Goal: Task Accomplishment & Management: Manage account settings

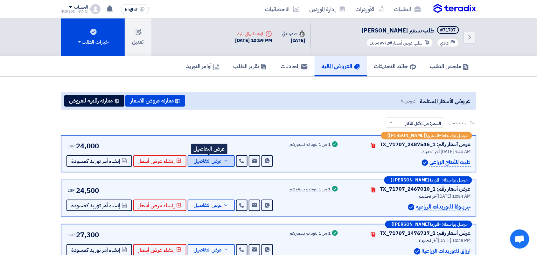
click at [224, 161] on icon at bounding box center [225, 160] width 5 height 5
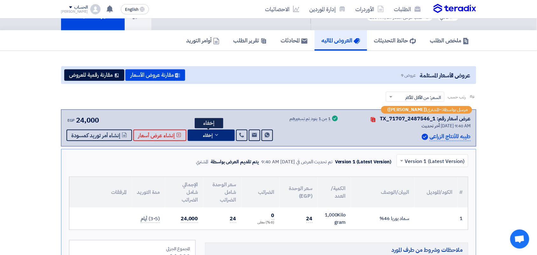
scroll to position [40, 0]
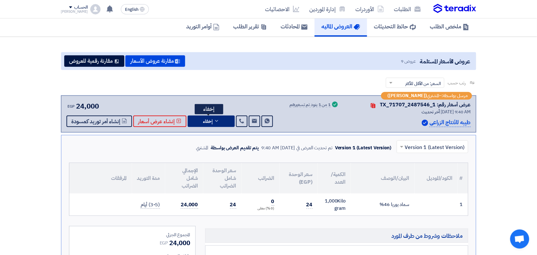
click at [214, 122] on icon at bounding box center [216, 120] width 5 height 5
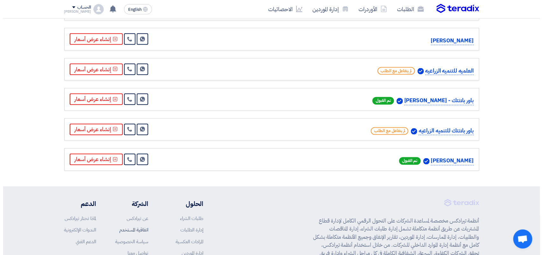
scroll to position [348, 0]
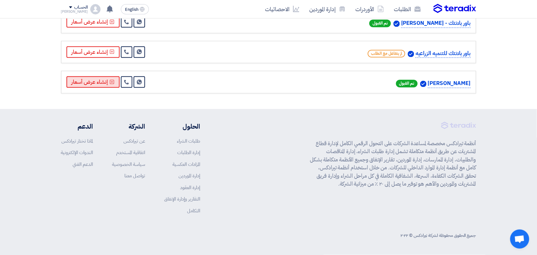
click at [93, 85] on button "إنشاء عرض أسعار" at bounding box center [92, 81] width 53 height 11
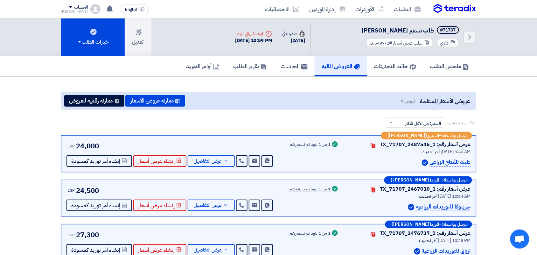
click at [445, 6] on img at bounding box center [454, 9] width 43 height 10
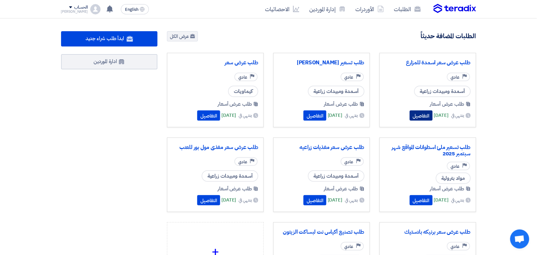
click at [409, 110] on button "التفاصيل" at bounding box center [420, 115] width 23 height 10
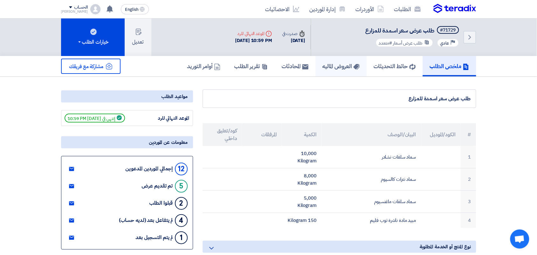
click at [336, 65] on h5 "العروض الماليه" at bounding box center [340, 65] width 37 height 7
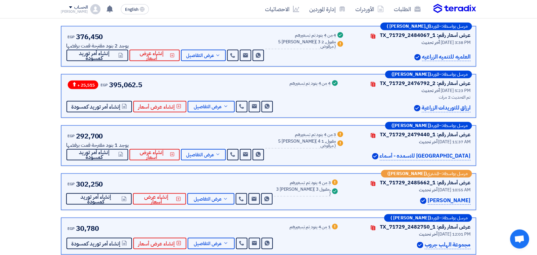
scroll to position [119, 0]
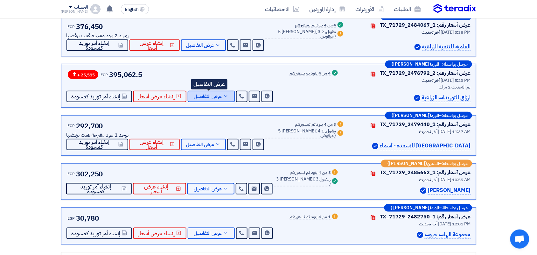
click at [206, 98] on span "عرض التفاصيل" at bounding box center [208, 96] width 28 height 5
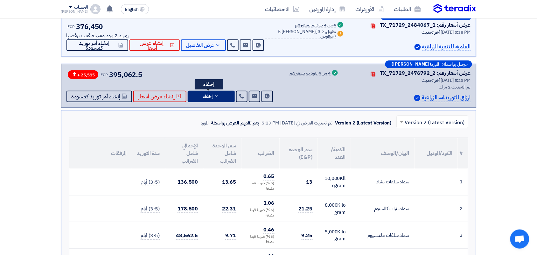
click at [218, 97] on button "إخفاء" at bounding box center [211, 96] width 47 height 11
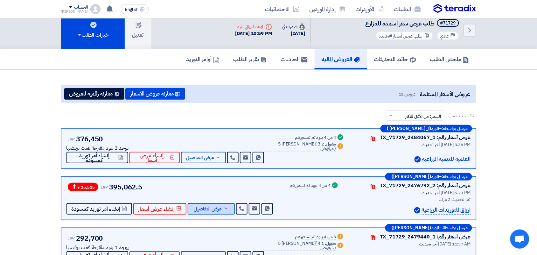
scroll to position [0, 0]
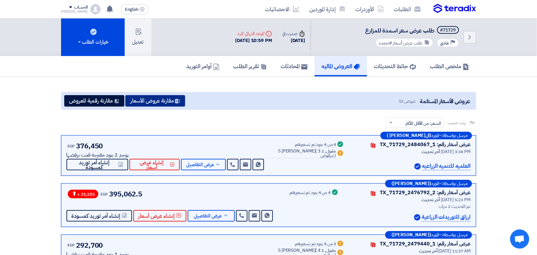
click at [161, 104] on button "مقارنة عروض الأسعار" at bounding box center [155, 100] width 60 height 11
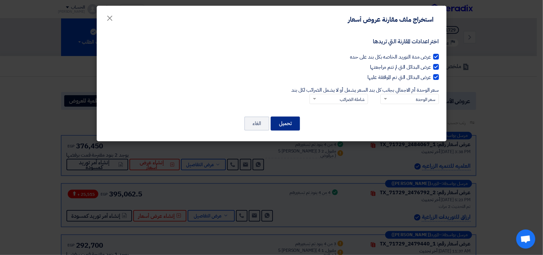
click at [290, 125] on button "تحميل" at bounding box center [285, 123] width 29 height 14
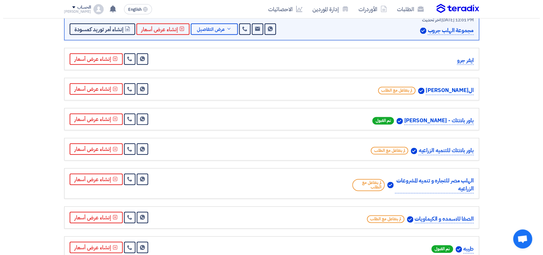
scroll to position [358, 0]
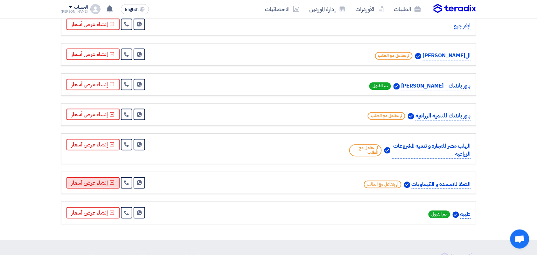
click at [97, 180] on button "إنشاء عرض أسعار" at bounding box center [92, 182] width 53 height 11
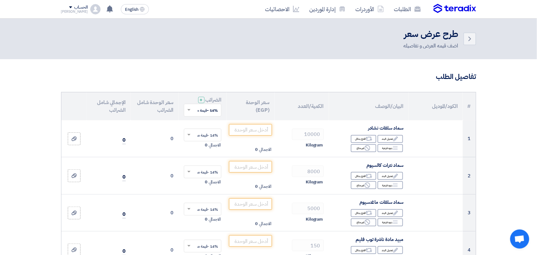
click at [191, 109] on span at bounding box center [188, 110] width 8 height 6
click at [204, 134] on span "0% -معفى" at bounding box center [209, 133] width 17 height 6
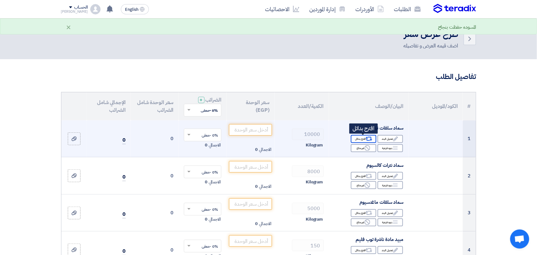
click at [359, 139] on div "Alternative اقترح بدائل" at bounding box center [363, 139] width 25 height 8
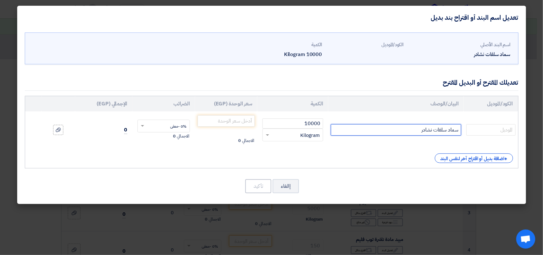
click at [402, 126] on input "سماد سلفات نشادر" at bounding box center [396, 129] width 130 height 11
type input "سماد سلفات نشادر ناعم"
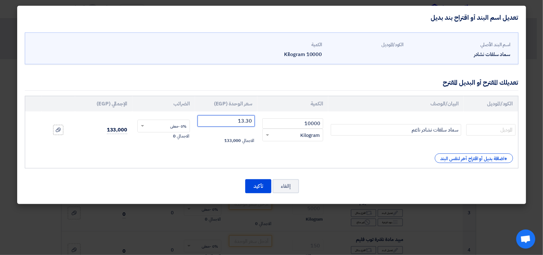
type input "13.30"
click at [258, 188] on button "تأكيد" at bounding box center [258, 186] width 26 height 14
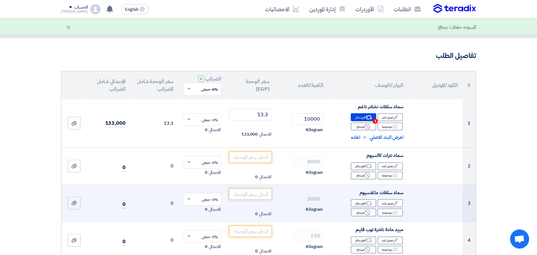
scroll to position [40, 0]
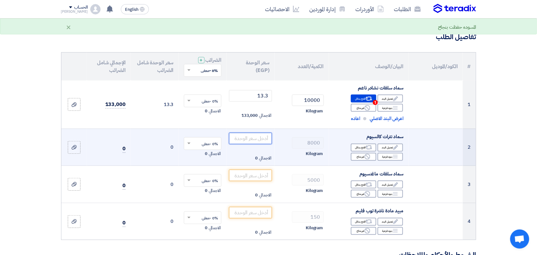
click at [257, 137] on input "number" at bounding box center [250, 138] width 43 height 11
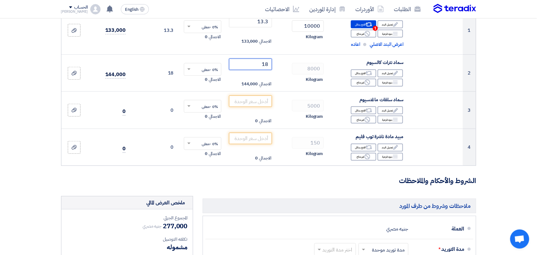
scroll to position [119, 0]
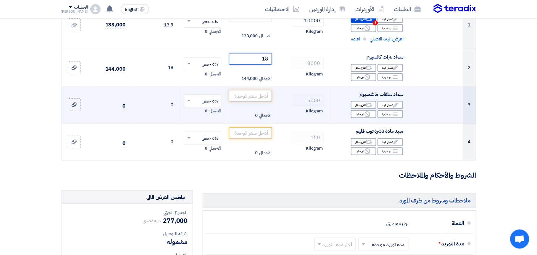
type input "18"
click at [261, 96] on input "number" at bounding box center [250, 95] width 43 height 11
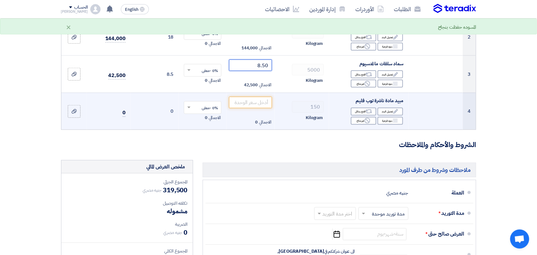
scroll to position [159, 0]
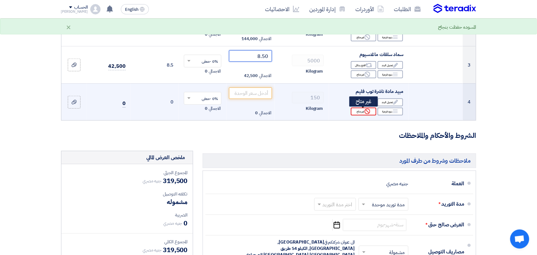
type input "8.50"
click at [360, 115] on div "Reject غير متاح" at bounding box center [363, 111] width 25 height 8
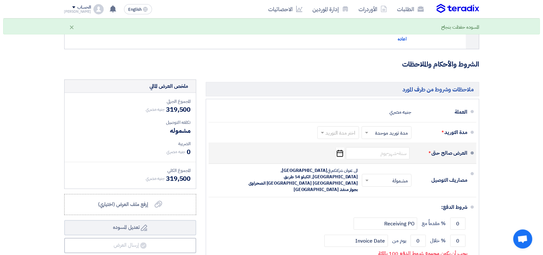
scroll to position [318, 0]
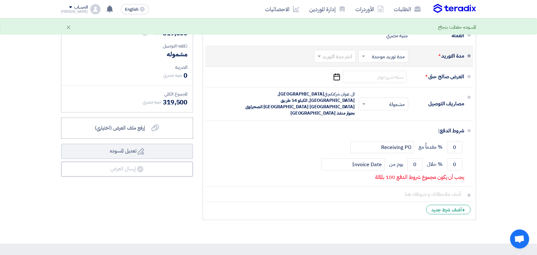
click at [326, 58] on input "text" at bounding box center [333, 56] width 38 height 9
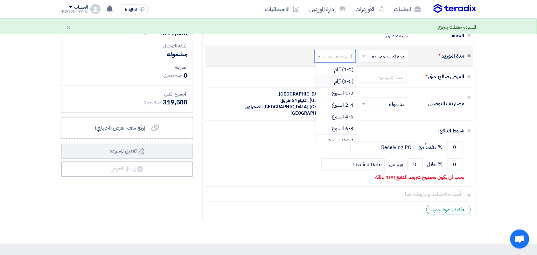
click at [330, 82] on div "(3-5) أيام" at bounding box center [336, 82] width 41 height 12
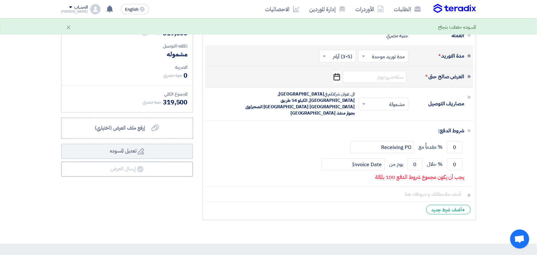
click at [339, 79] on icon "Pick a date" at bounding box center [336, 76] width 9 height 11
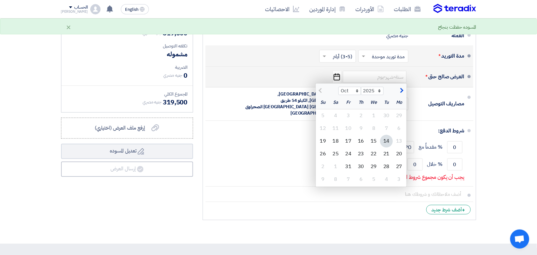
click at [384, 141] on div "14" at bounding box center [386, 141] width 13 height 13
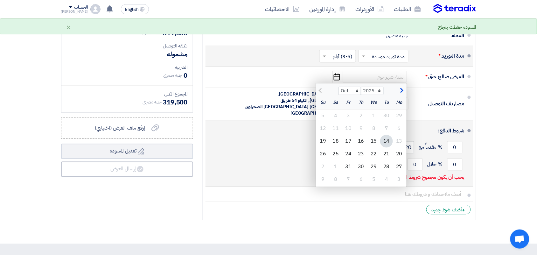
type input "[DATE]"
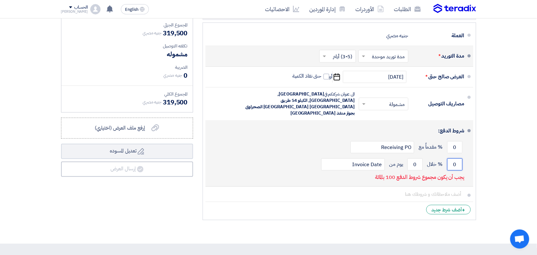
click at [453, 158] on input "0" at bounding box center [454, 164] width 15 height 12
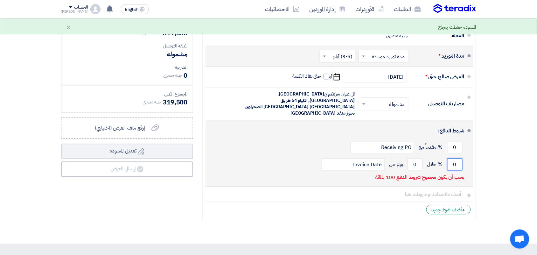
click at [453, 158] on input "0" at bounding box center [454, 164] width 15 height 12
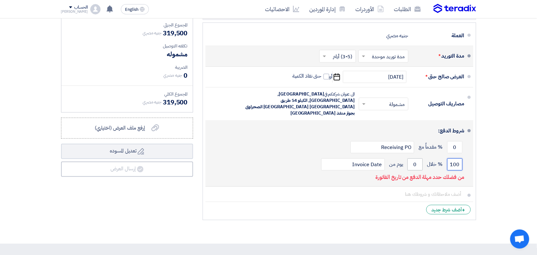
type input "100"
click at [414, 158] on input "0" at bounding box center [414, 164] width 15 height 12
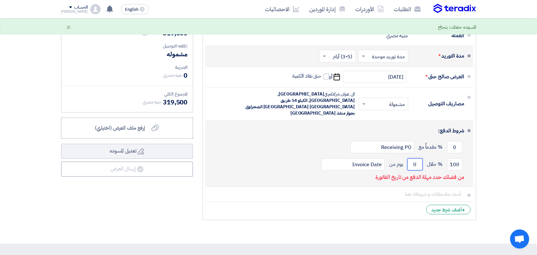
click at [413, 158] on input "0" at bounding box center [414, 164] width 15 height 12
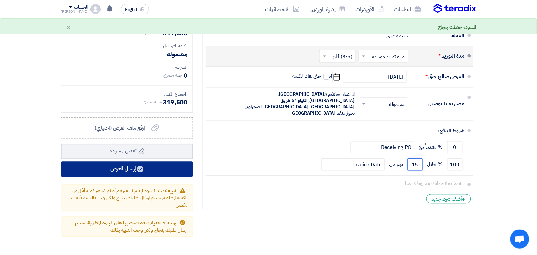
type input "15"
click at [121, 170] on button "إرسال العرض" at bounding box center [127, 168] width 132 height 15
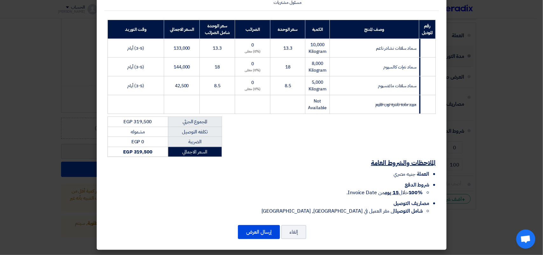
scroll to position [83, 0]
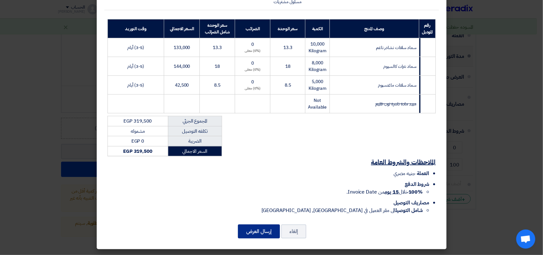
click at [262, 232] on button "إرسال العرض" at bounding box center [259, 231] width 42 height 14
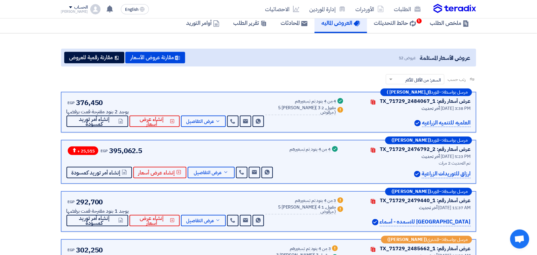
scroll to position [40, 0]
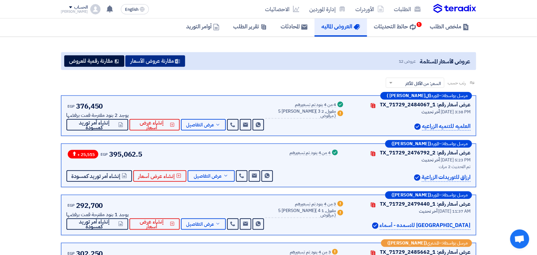
click at [179, 63] on button "مقارنة عروض الأسعار" at bounding box center [155, 60] width 60 height 11
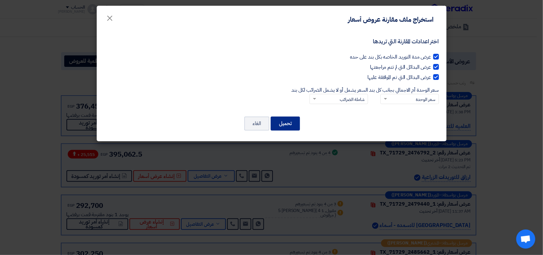
click at [282, 120] on button "تحميل" at bounding box center [285, 123] width 29 height 14
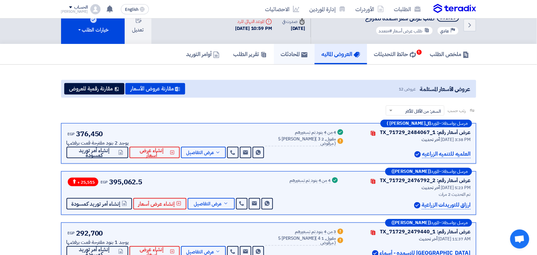
scroll to position [0, 0]
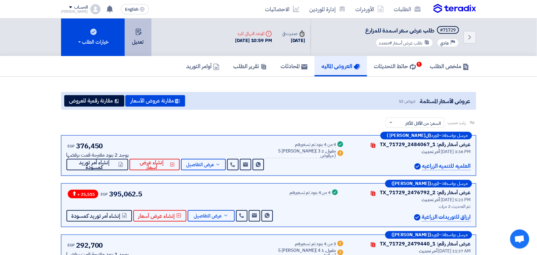
click at [142, 35] on button "تعديل" at bounding box center [138, 37] width 27 height 38
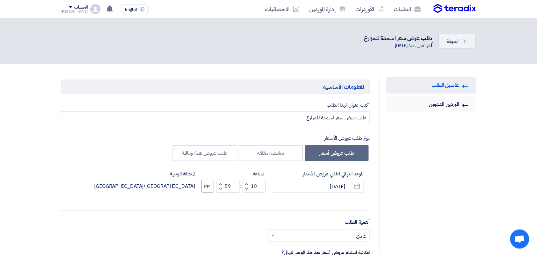
click at [433, 102] on link "Invited Suppliers الموردين المدعوين" at bounding box center [431, 104] width 90 height 17
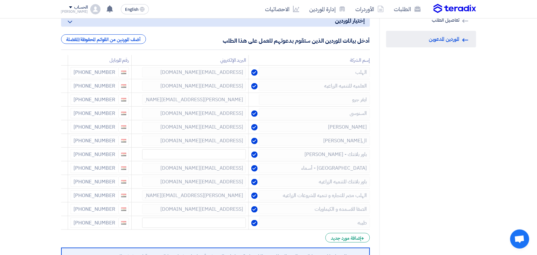
scroll to position [79, 0]
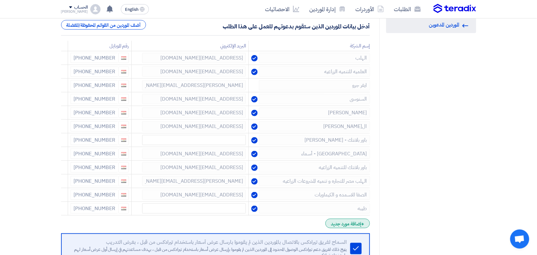
click at [358, 223] on div "+ إضافة مورد جديد" at bounding box center [347, 223] width 44 height 10
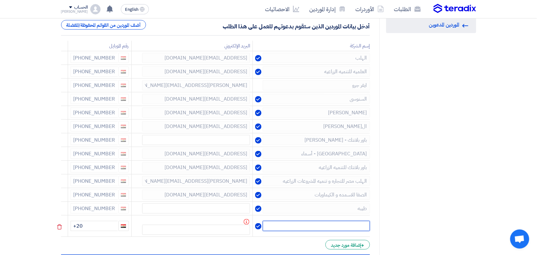
click at [354, 223] on input "text" at bounding box center [316, 226] width 107 height 10
type input "["
type input "جرينوفا"
click at [94, 226] on input "+20" at bounding box center [94, 226] width 47 height 10
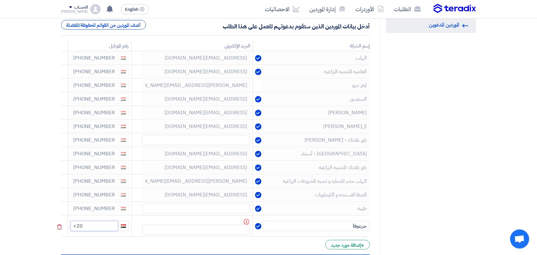
click at [94, 226] on input "+20" at bounding box center [94, 226] width 47 height 10
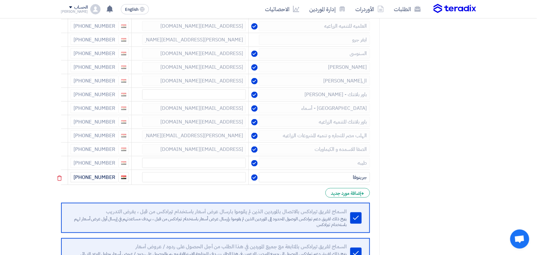
scroll to position [238, 0]
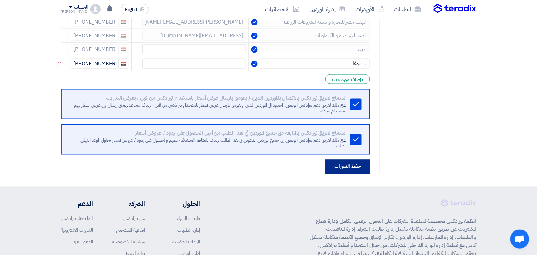
click at [346, 164] on button "حفظ التغيرات" at bounding box center [347, 167] width 45 height 14
click at [344, 165] on button "حفظ التغيرات" at bounding box center [347, 167] width 45 height 14
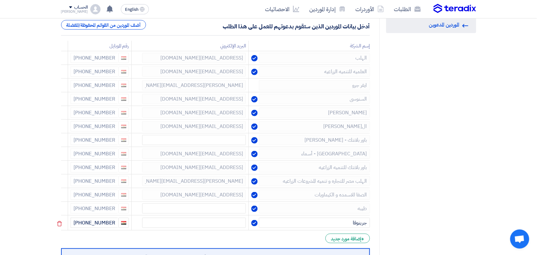
scroll to position [0, 0]
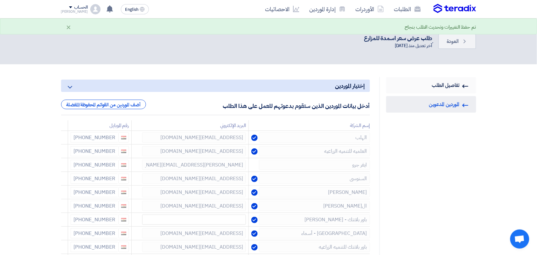
click at [439, 83] on link "RFQ Information تفاصيل الطلب" at bounding box center [431, 85] width 90 height 17
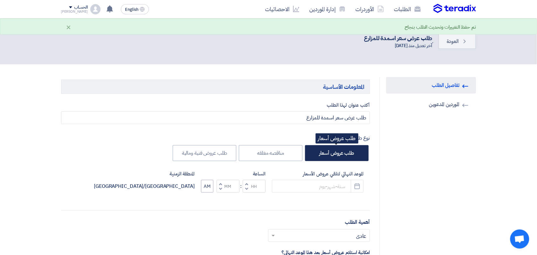
type input "[DATE]"
type input "10"
type input "59"
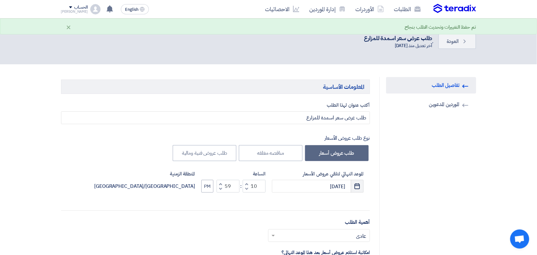
click at [355, 187] on icon "Pick a date" at bounding box center [357, 186] width 6 height 6
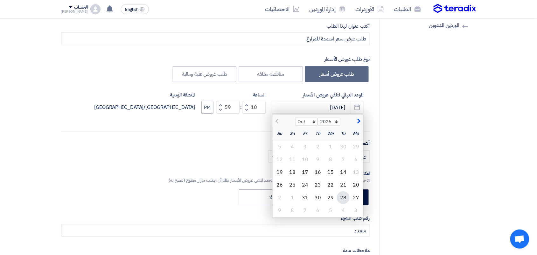
scroll to position [79, 0]
click at [280, 169] on div "19" at bounding box center [279, 171] width 13 height 13
type input "[DATE]"
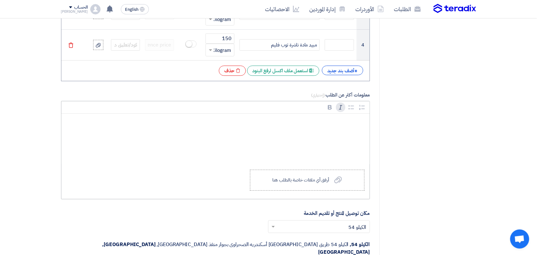
scroll to position [596, 0]
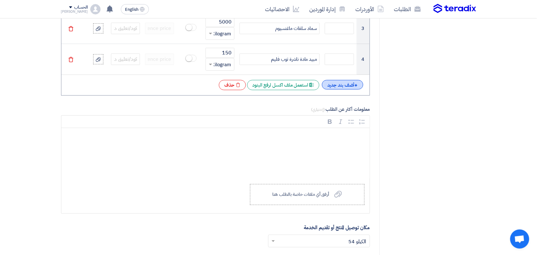
click at [347, 85] on div "+ أضف بند جديد" at bounding box center [342, 85] width 41 height 10
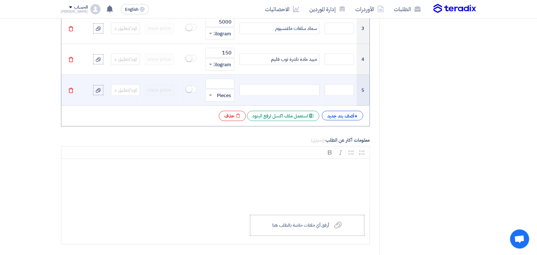
click at [307, 92] on div at bounding box center [279, 89] width 80 height 11
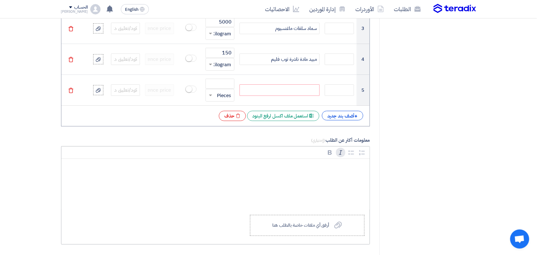
paste div
type input "1000"
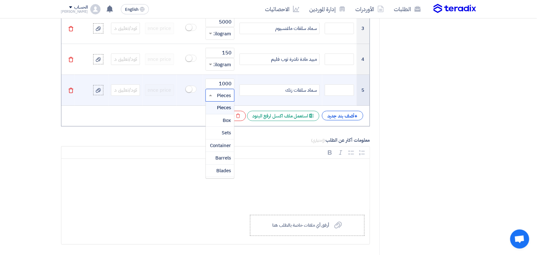
click at [230, 96] on input "text" at bounding box center [223, 95] width 15 height 10
click at [218, 154] on span "Kilogram" at bounding box center [220, 153] width 19 height 7
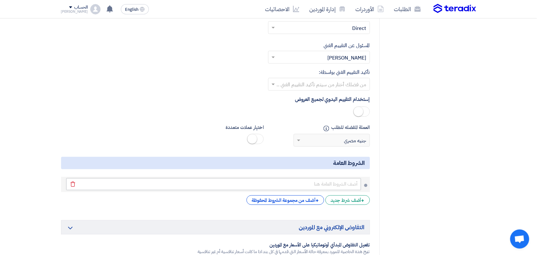
scroll to position [1073, 0]
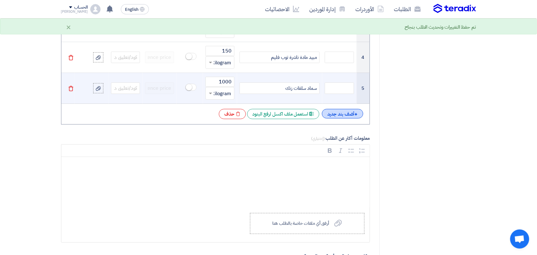
scroll to position [596, 0]
click at [341, 120] on div "+ أضف بند جديد" at bounding box center [342, 116] width 41 height 10
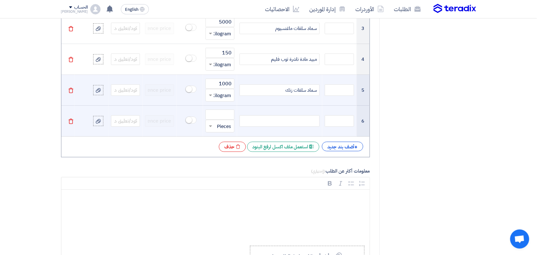
click at [309, 123] on div at bounding box center [279, 120] width 80 height 11
paste div
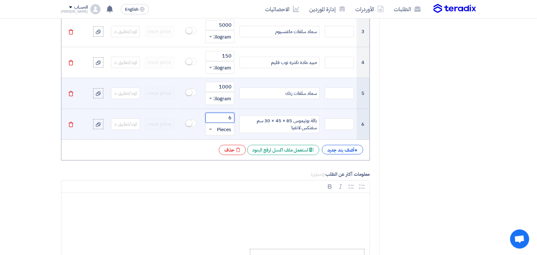
type input "6"
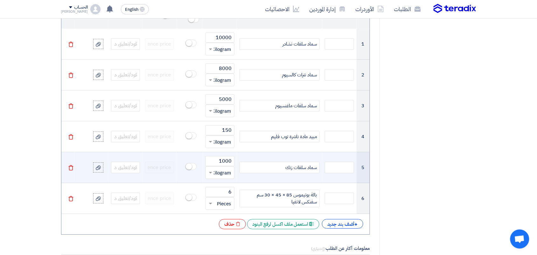
scroll to position [553, 0]
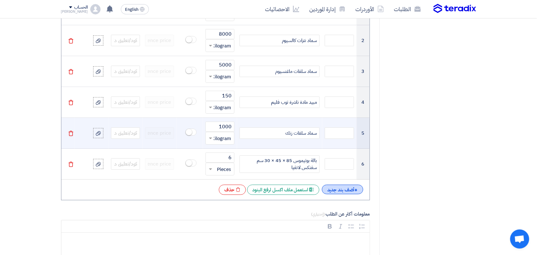
click at [340, 192] on div "+ أضف بند جديد" at bounding box center [342, 189] width 41 height 10
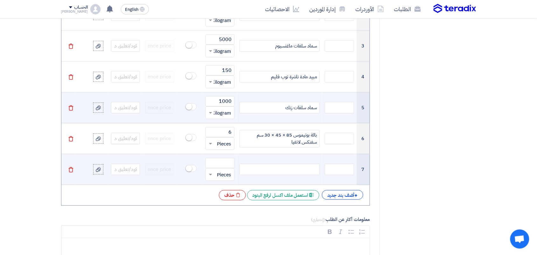
scroll to position [593, 0]
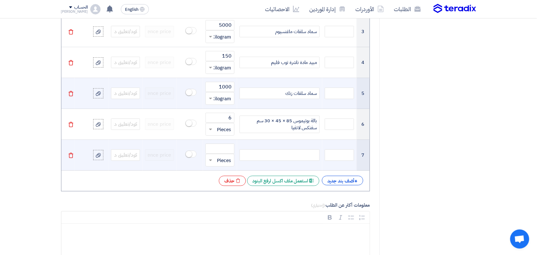
click at [296, 157] on div at bounding box center [279, 154] width 80 height 11
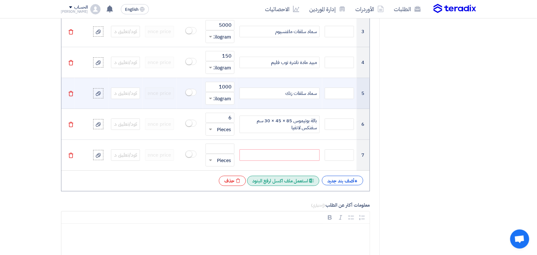
paste div
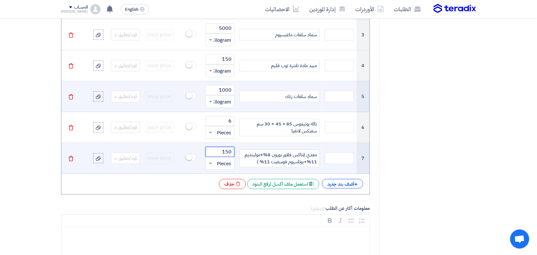
type input "150"
click at [215, 162] on div at bounding box center [220, 163] width 28 height 10
click at [226, 223] on span "Liter" at bounding box center [226, 219] width 10 height 7
click at [351, 187] on div "+ أضف بند جديد" at bounding box center [342, 184] width 41 height 10
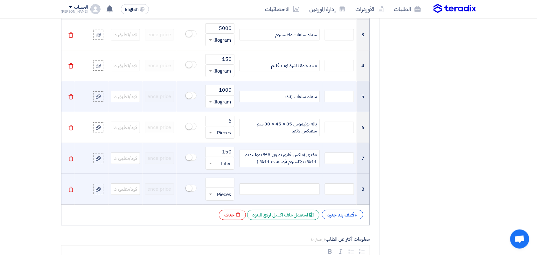
click at [286, 191] on div at bounding box center [279, 188] width 80 height 11
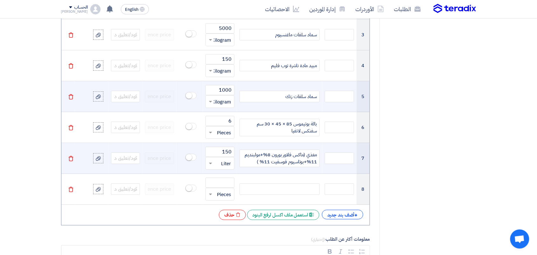
paste div
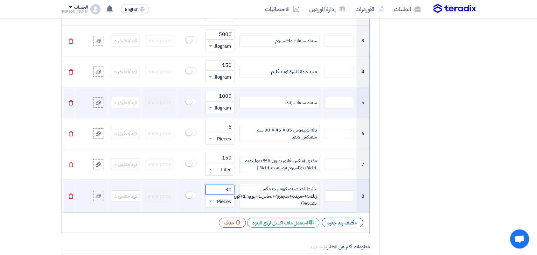
type input "3"
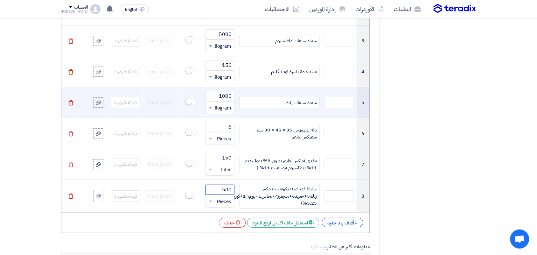
type input "500"
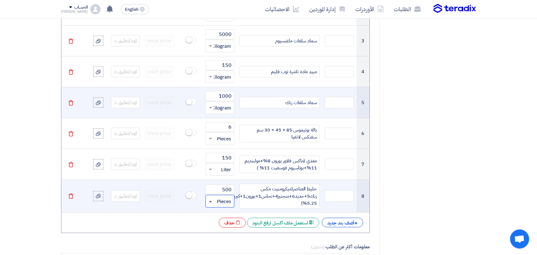
click at [210, 202] on span at bounding box center [210, 201] width 3 height 2
click at [222, 156] on span "Milligram" at bounding box center [221, 155] width 20 height 7
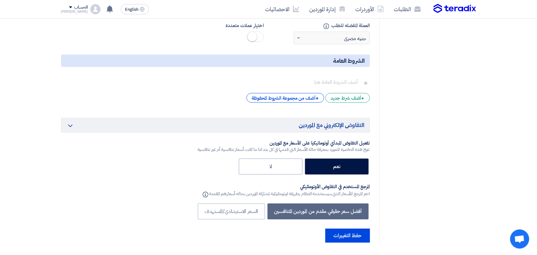
scroll to position [1311, 0]
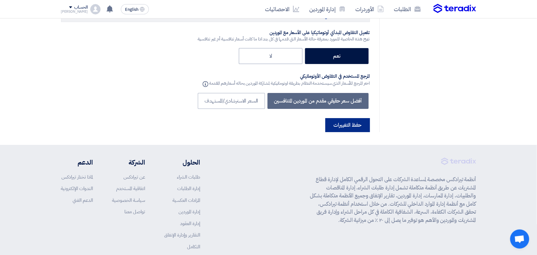
click at [342, 118] on button "حفظ التغييرات" at bounding box center [347, 125] width 45 height 14
click at [347, 118] on button "حفظ التغييرات" at bounding box center [347, 125] width 45 height 14
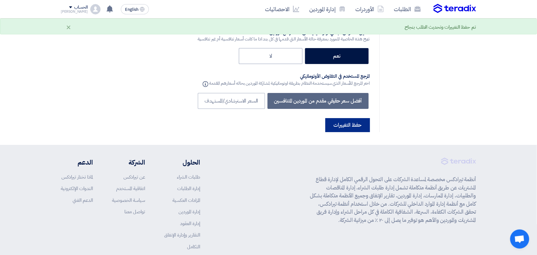
scroll to position [0, 0]
